Goal: Navigation & Orientation: Find specific page/section

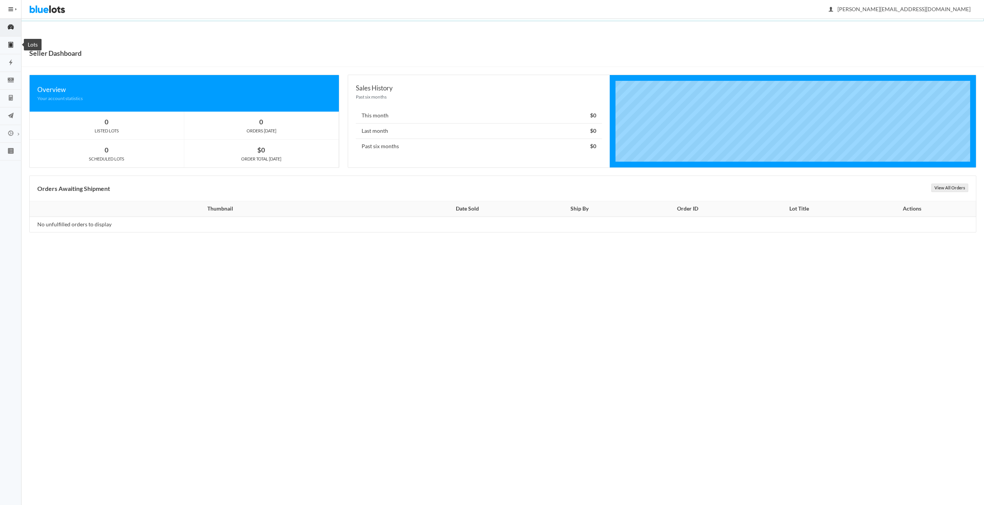
click at [15, 50] on link "Lots" at bounding box center [11, 46] width 22 height 18
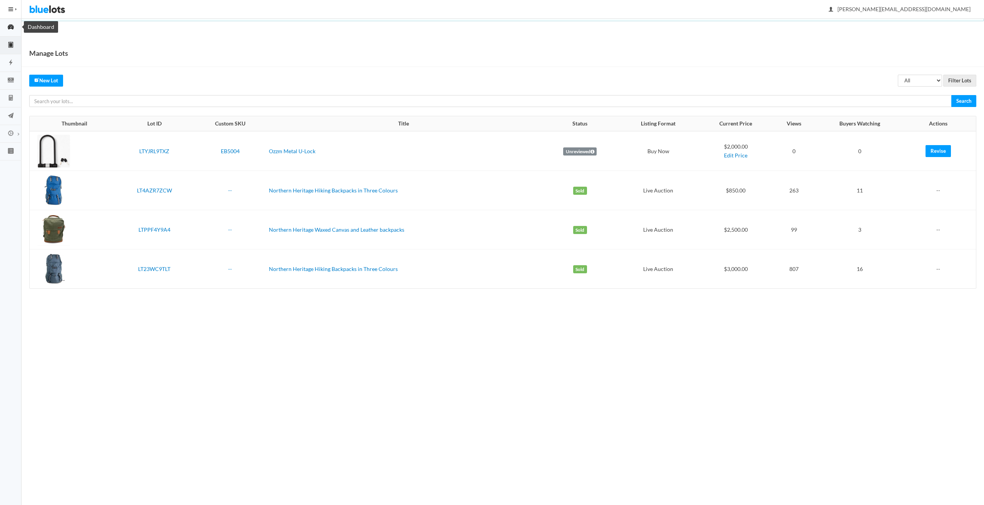
click at [16, 29] on icon "speedometer" at bounding box center [11, 26] width 22 height 7
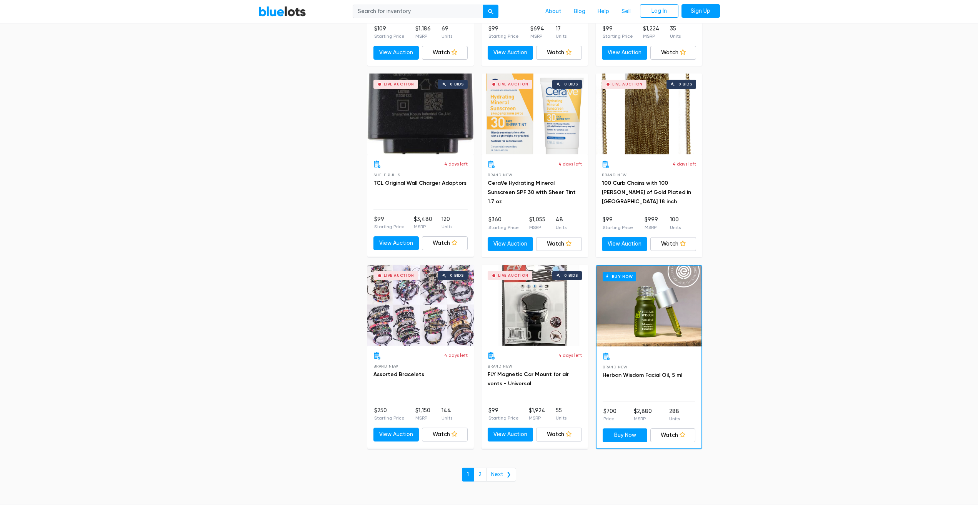
scroll to position [3116, 0]
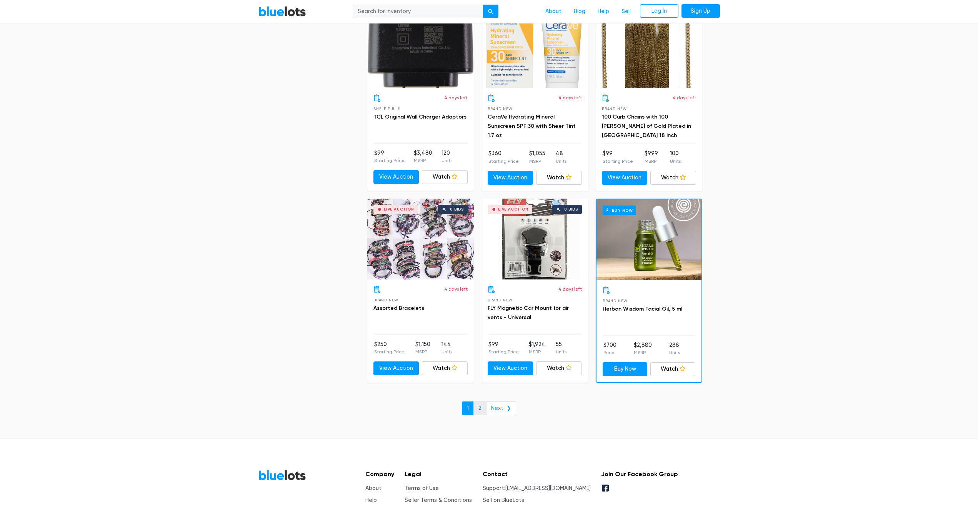
click at [481, 409] on link "2" at bounding box center [480, 408] width 13 height 14
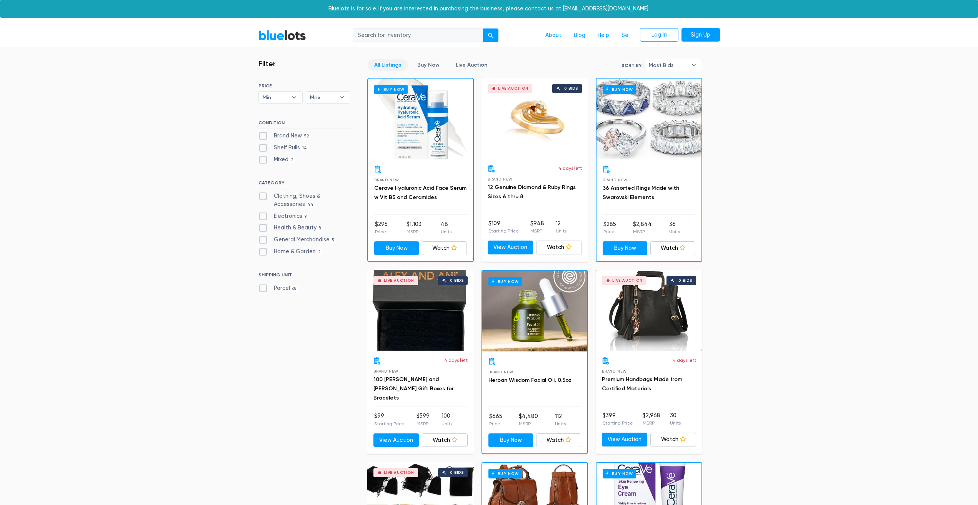
click at [290, 134] on label "Brand New 52" at bounding box center [284, 136] width 53 height 8
click at [263, 134] on New"] "Brand New 52" at bounding box center [260, 134] width 5 height 5
checkbox New"] "true"
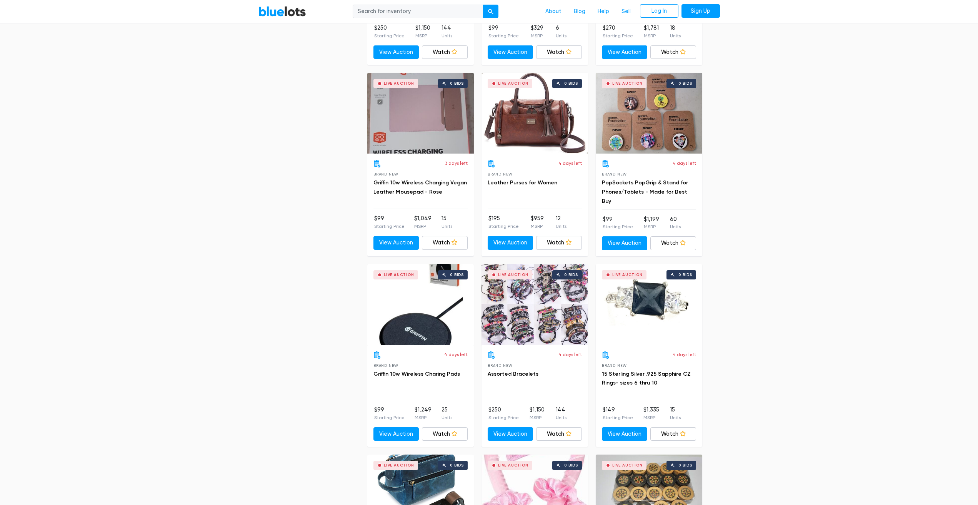
scroll to position [1399, 0]
